Goal: Find specific page/section: Find specific page/section

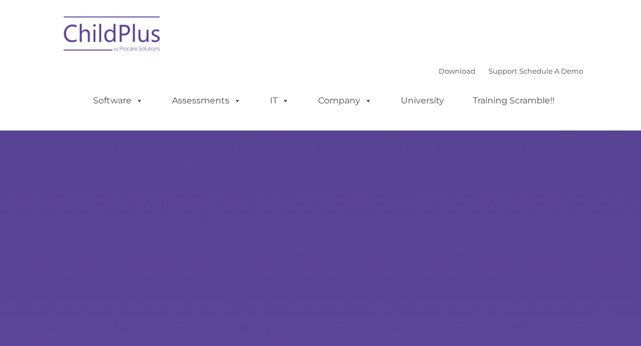
type input ""
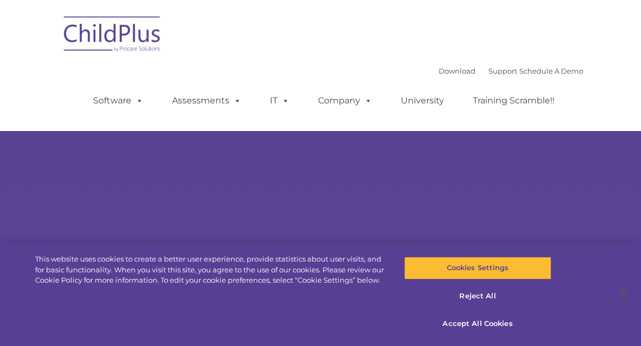
select select "MEDIUM"
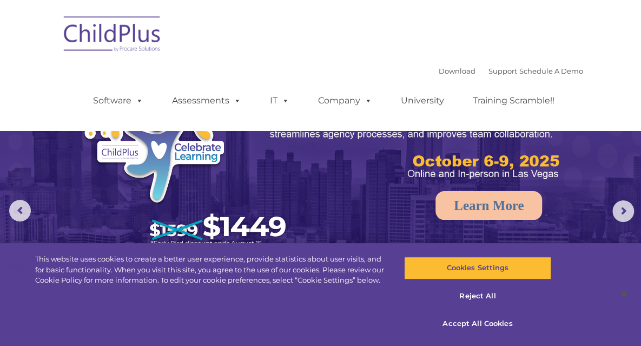
click at [58, 37] on img at bounding box center [112, 36] width 108 height 54
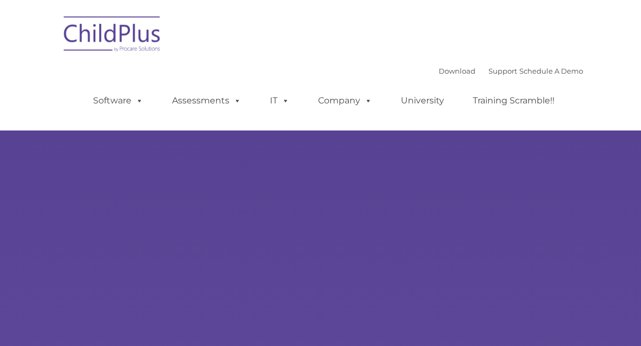
type input ""
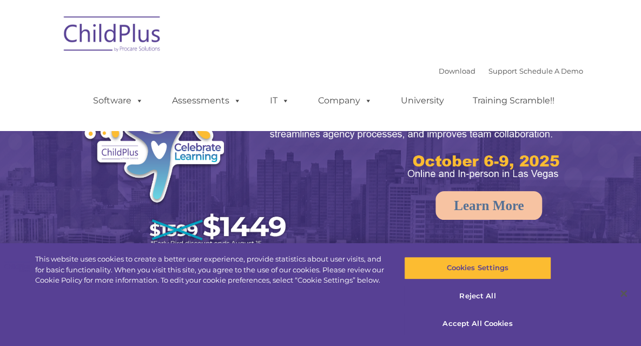
select select "MEDIUM"
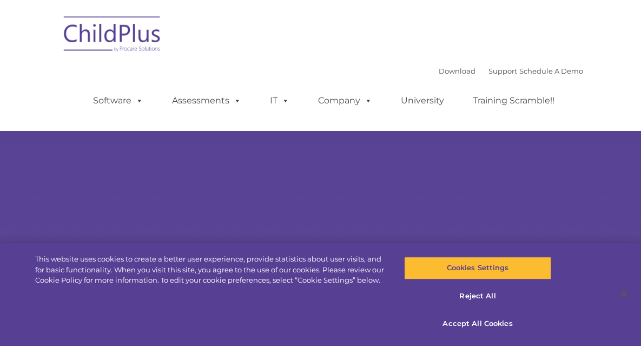
type input ""
select select "MEDIUM"
